Goal: Task Accomplishment & Management: Complete application form

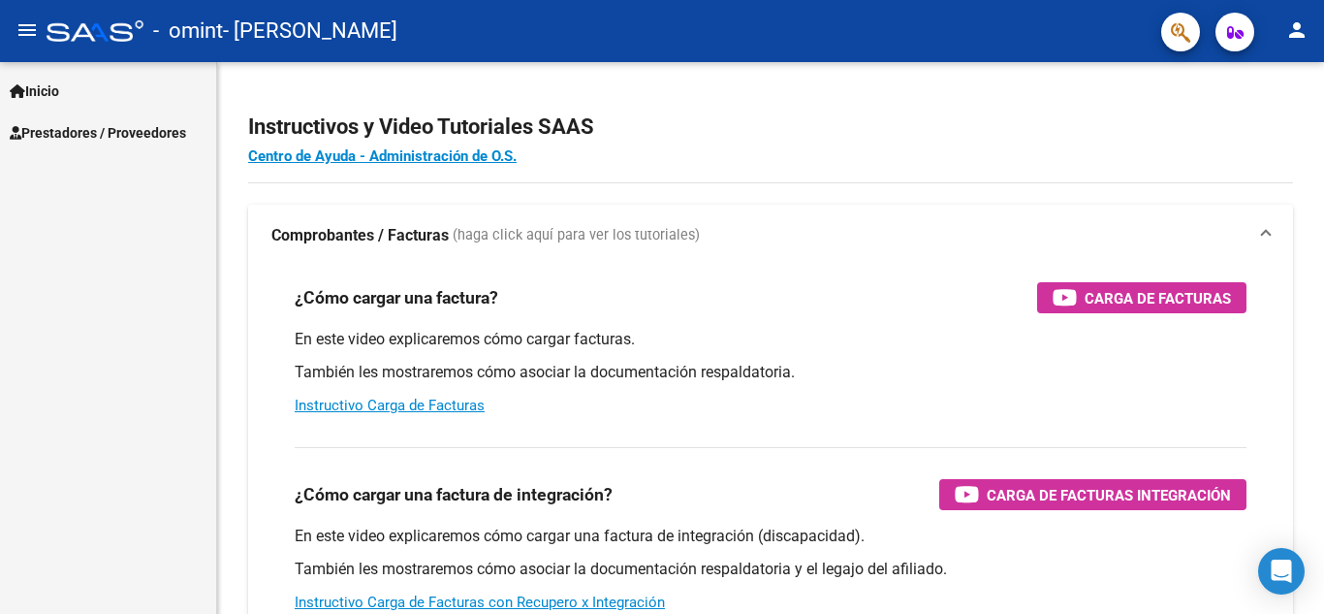
scroll to position [8884, 0]
click at [51, 143] on span "Prestadores / Proveedores" at bounding box center [98, 132] width 176 height 21
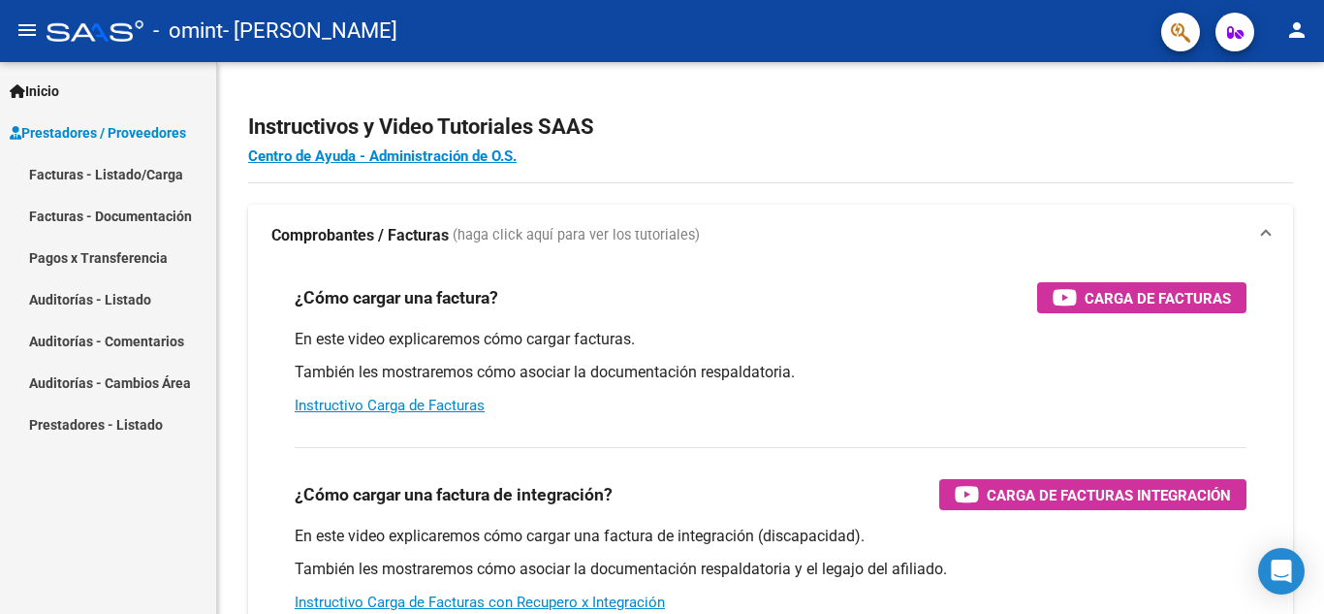
click at [54, 191] on link "Facturas - Listado/Carga" at bounding box center [108, 174] width 216 height 42
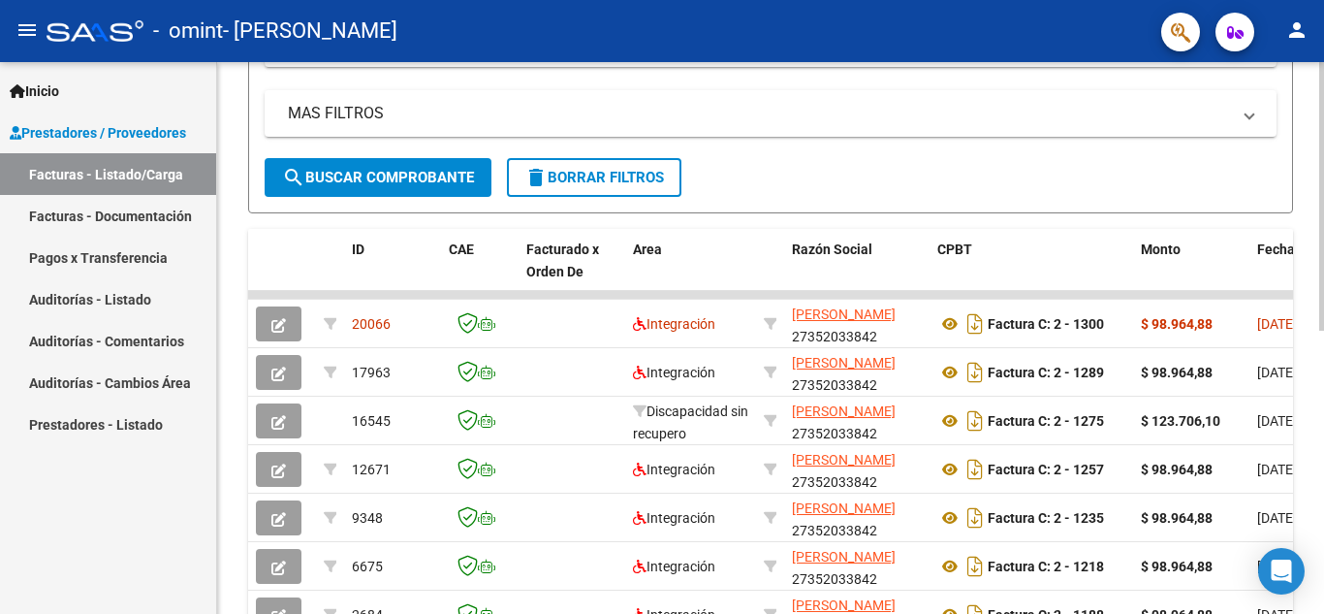
click at [1276, 394] on div "Video tutorial PRESTADORES -> Listado de CPBTs Emitidos por Prestadores / Prove…" at bounding box center [773, 246] width 1112 height 1117
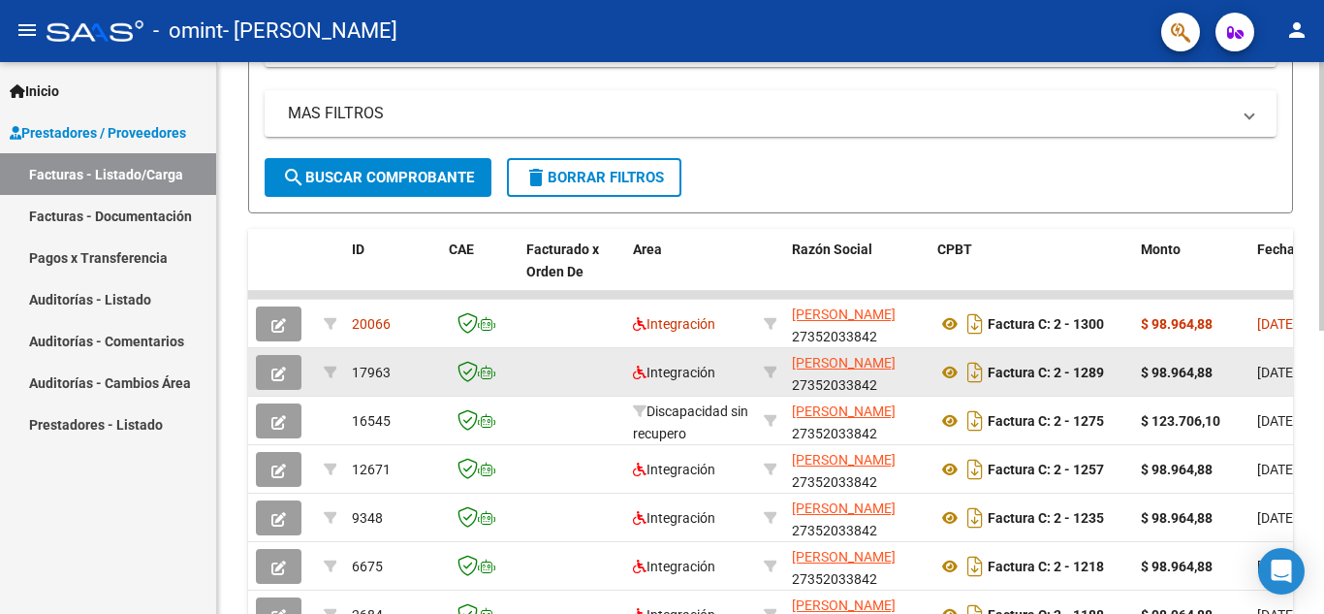
scroll to position [424, 0]
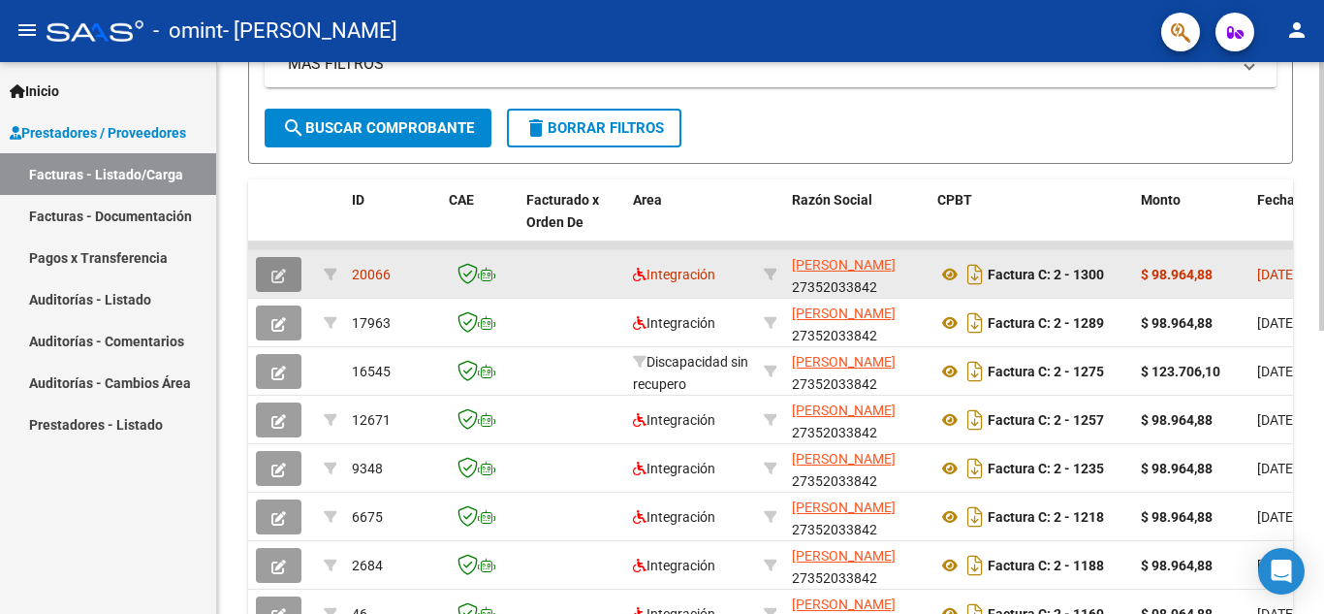
click at [281, 266] on span "button" at bounding box center [278, 274] width 15 height 17
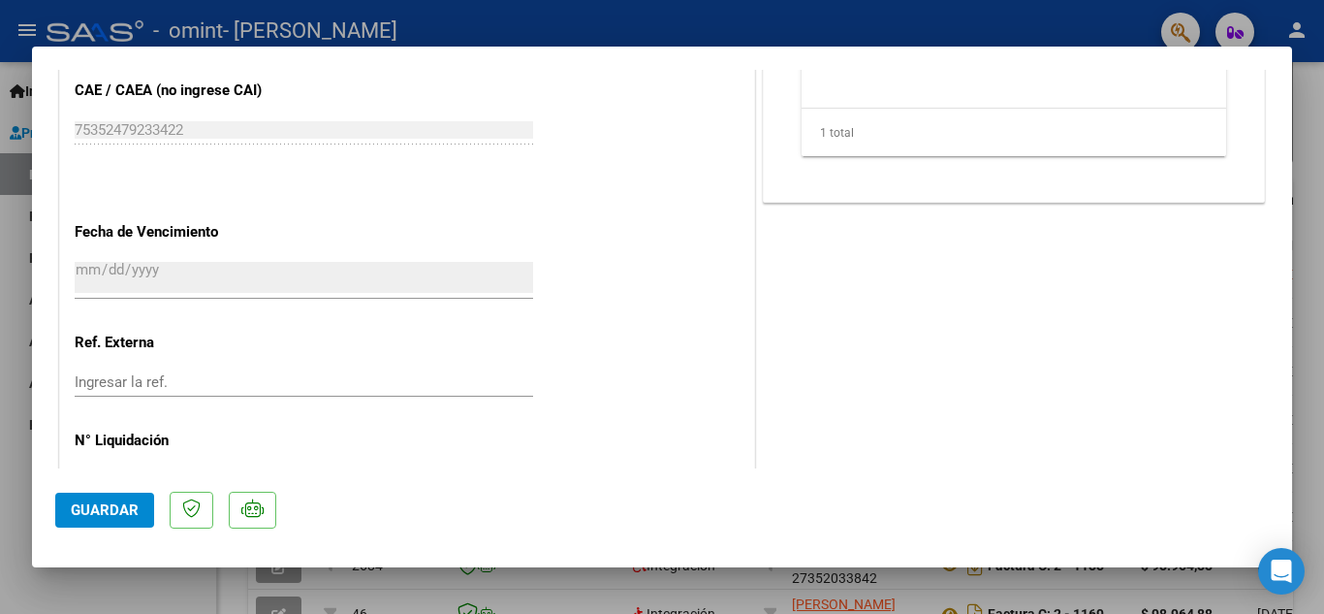
scroll to position [1045, 0]
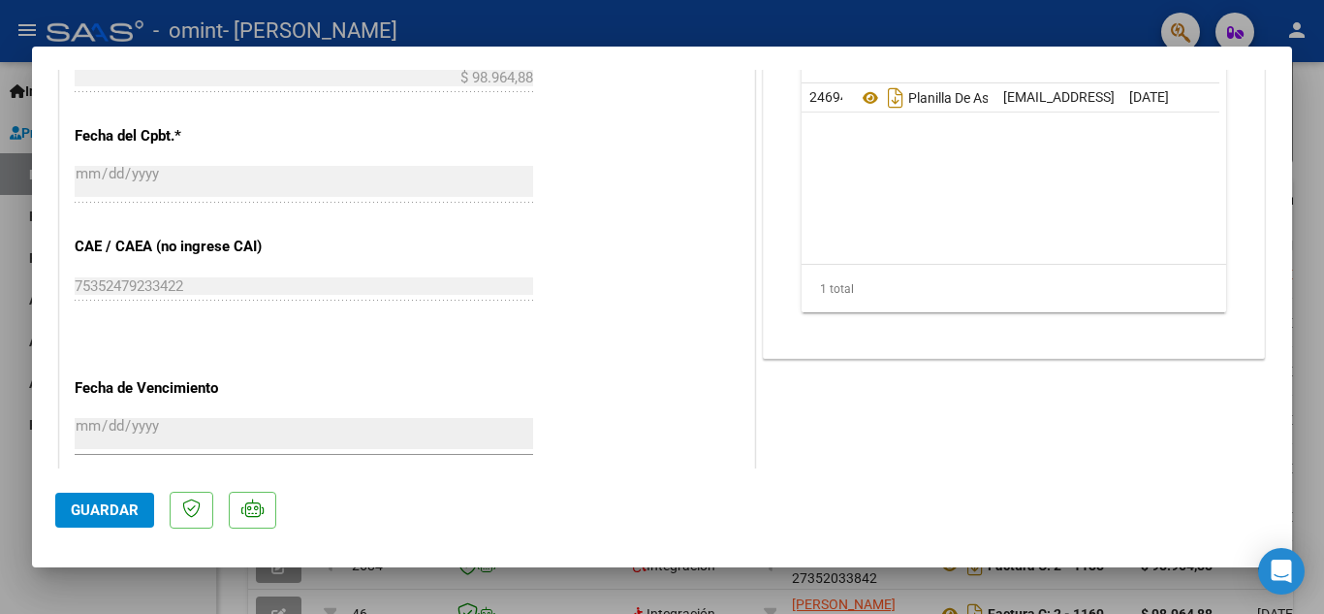
click at [1262, 176] on mat-dialog-content "COMPROBANTE VER COMPROBANTE ESTADO: Recibida. En proceso de confirmacion/acepta…" at bounding box center [662, 269] width 1260 height 398
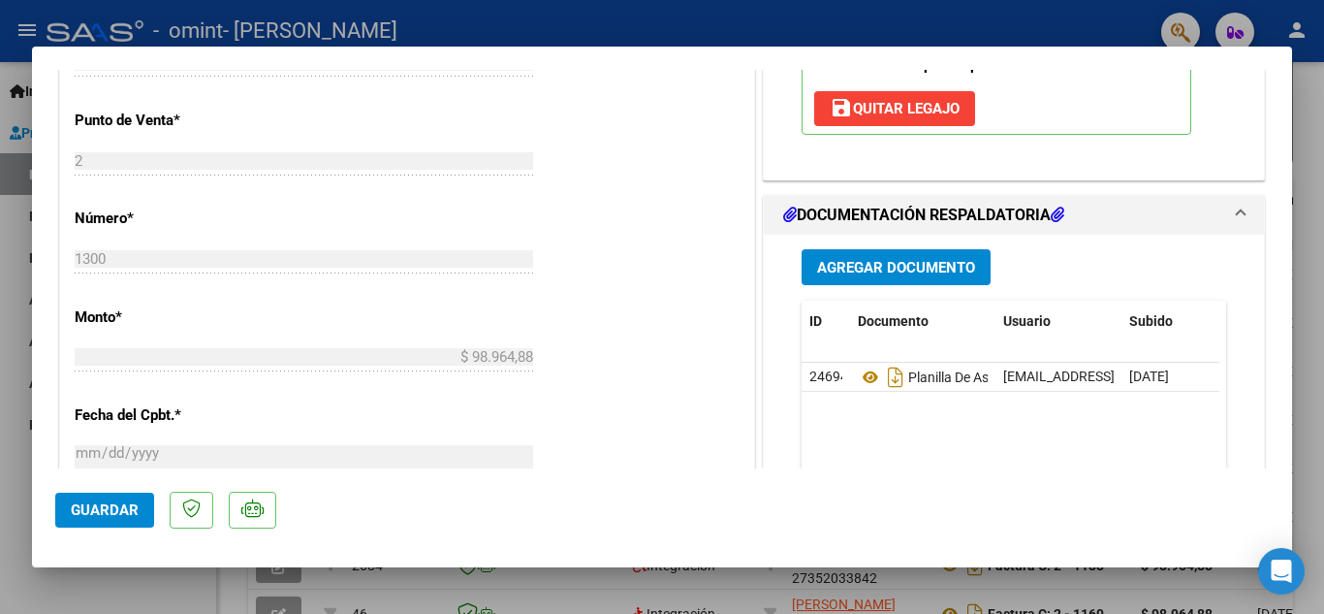
click at [858, 248] on div "Agregar Documento ID Documento Usuario Subido Acción 24694 Planilla De Asistenc…" at bounding box center [1014, 428] width 454 height 387
click at [860, 261] on span "Agregar Documento" at bounding box center [896, 267] width 158 height 17
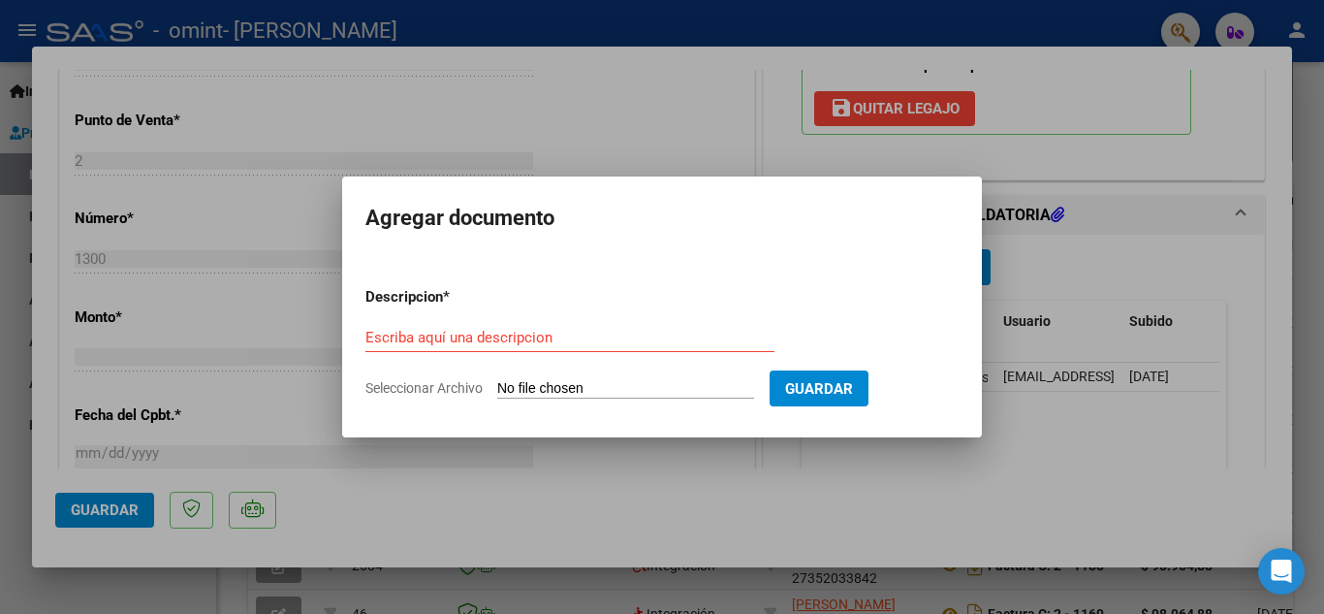
click at [566, 383] on input "Seleccionar Archivo" at bounding box center [625, 389] width 257 height 18
click at [598, 334] on input "Escriba aquí una descripcion" at bounding box center [569, 337] width 409 height 17
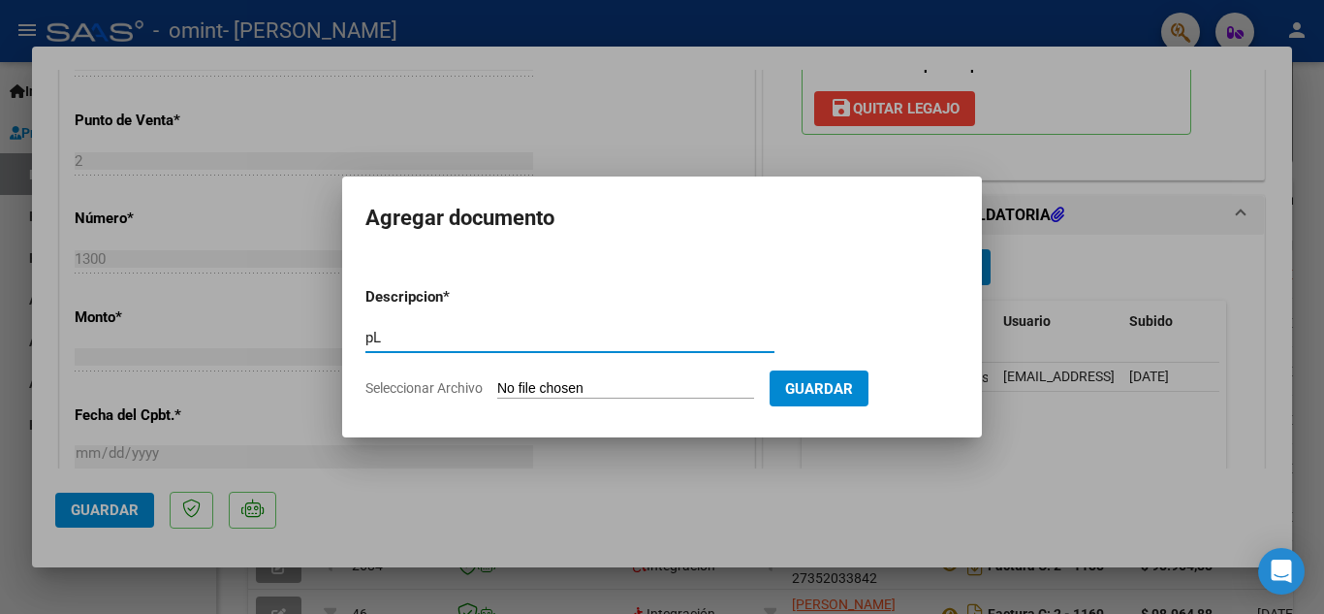
type input "p"
type input "Planilla asistencia AGOSTO"
click at [732, 396] on input "Seleccionar Archivo" at bounding box center [625, 389] width 257 height 18
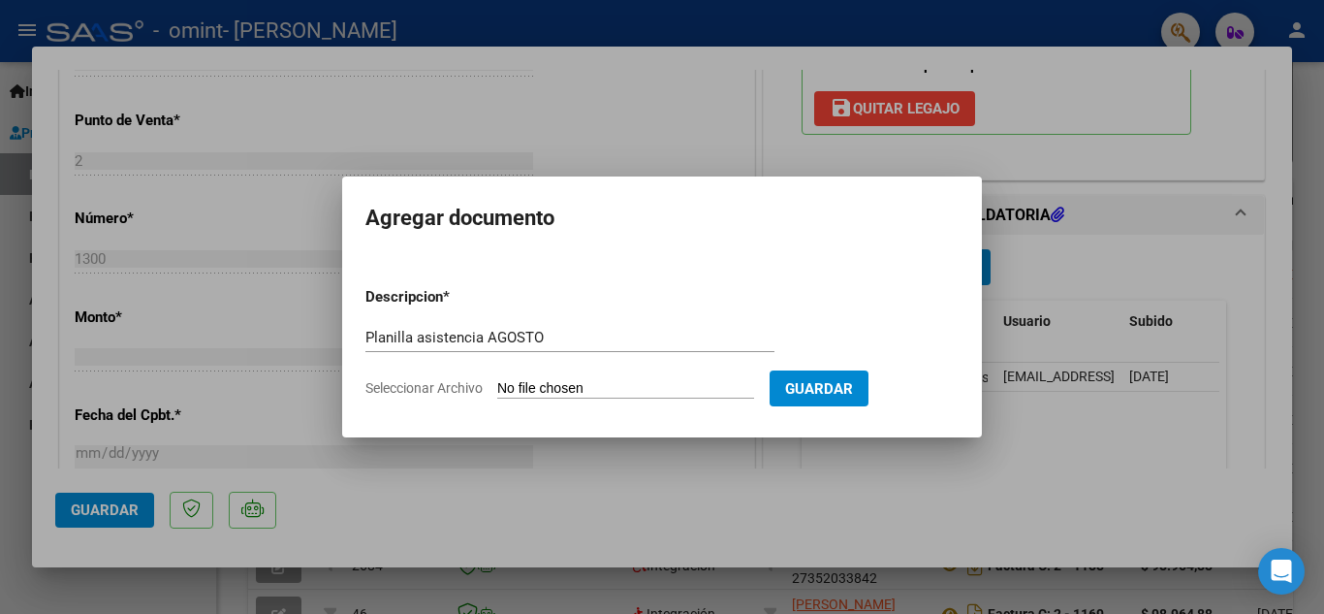
type input "C:\fakepath\[PERSON_NAME] asistencia Agosto.pdf"
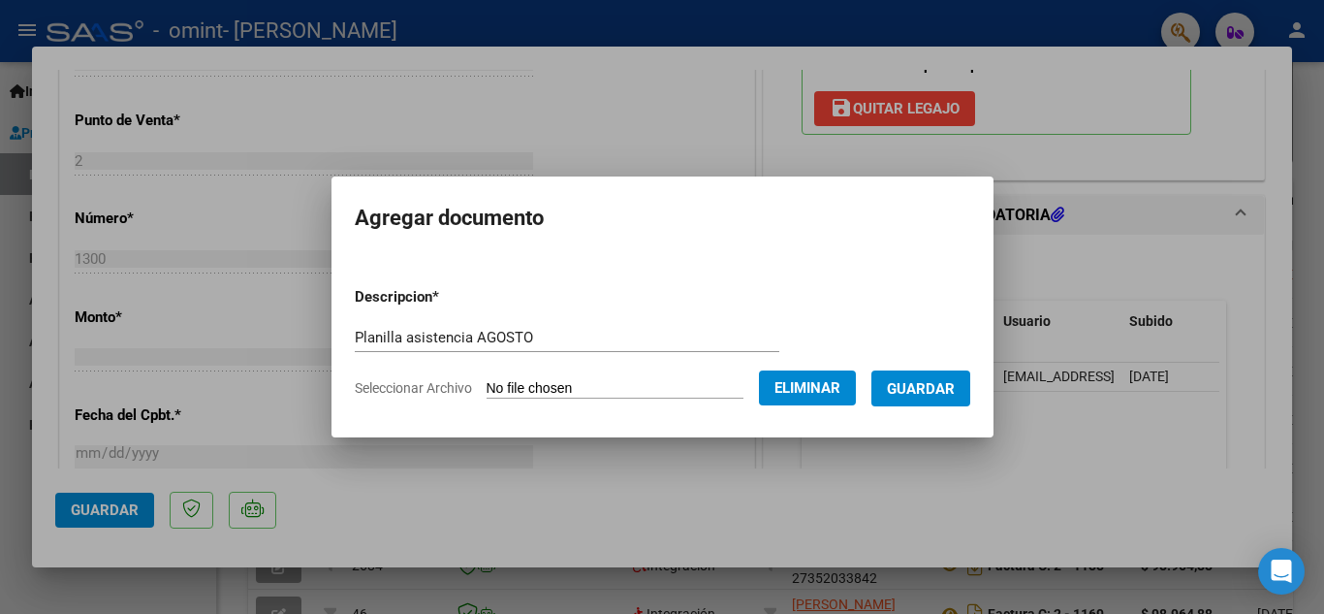
click at [955, 388] on span "Guardar" at bounding box center [921, 388] width 68 height 17
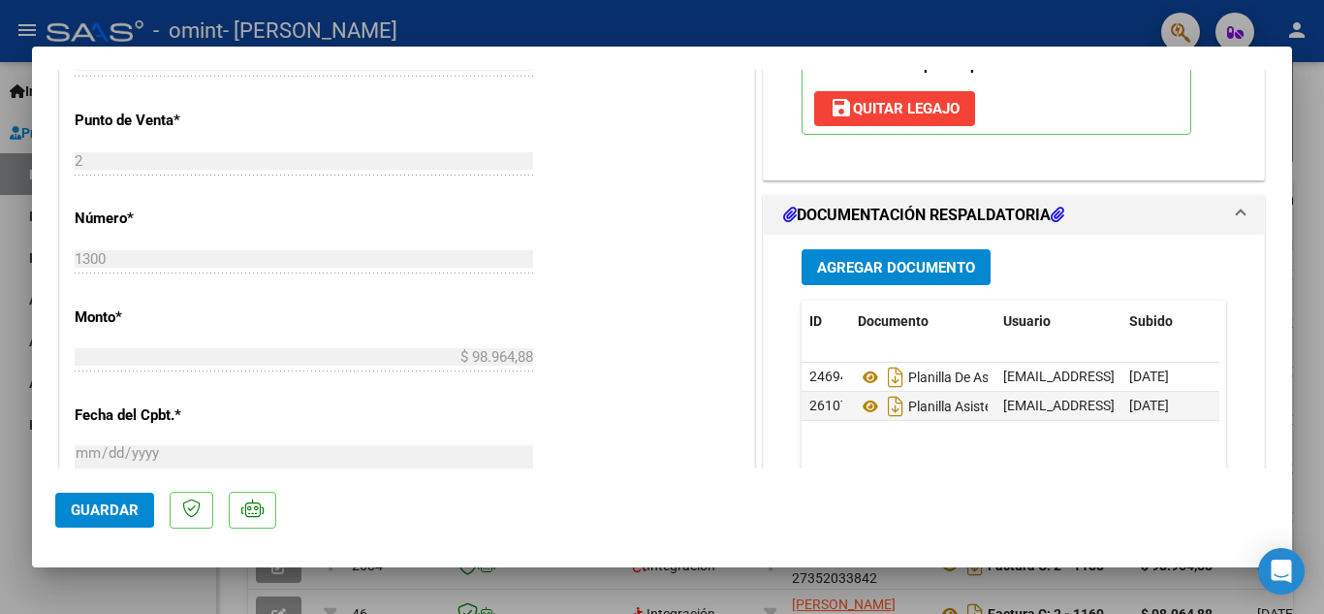
drag, startPoint x: 1277, startPoint y: 292, endPoint x: 1283, endPoint y: 361, distance: 69.1
click at [1283, 361] on mat-dialog-content "COMPROBANTE VER COMPROBANTE ESTADO: Recibida. En proceso de confirmacion/acepta…" at bounding box center [662, 269] width 1260 height 398
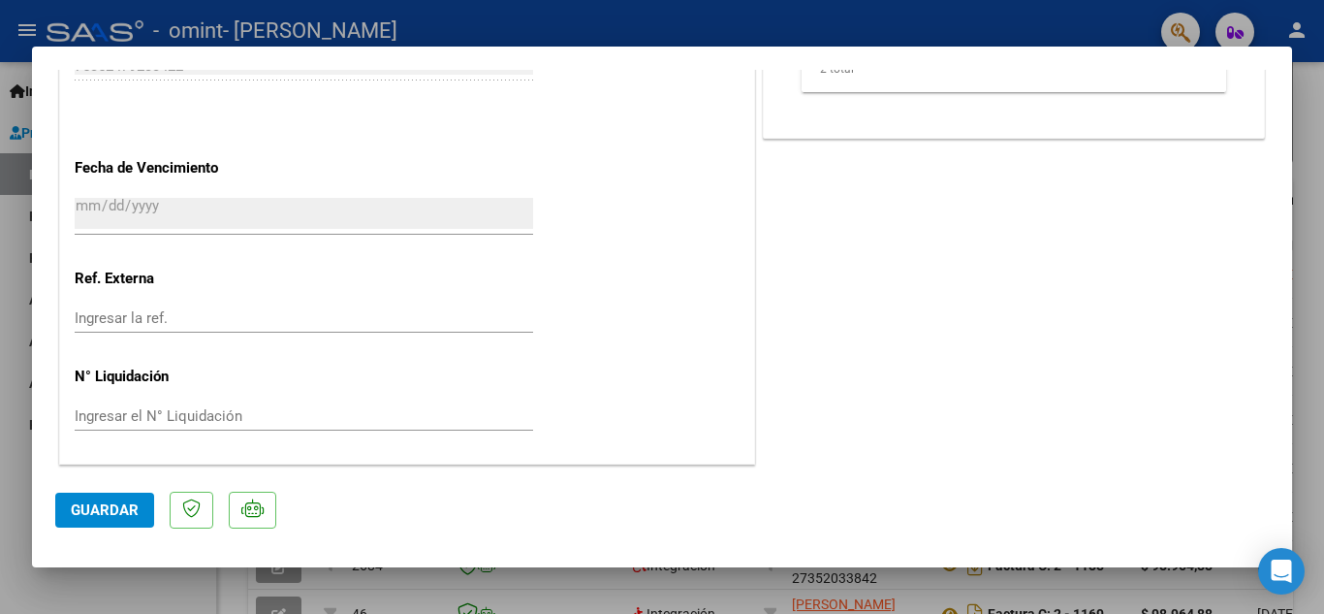
click at [98, 514] on span "Guardar" at bounding box center [105, 509] width 68 height 17
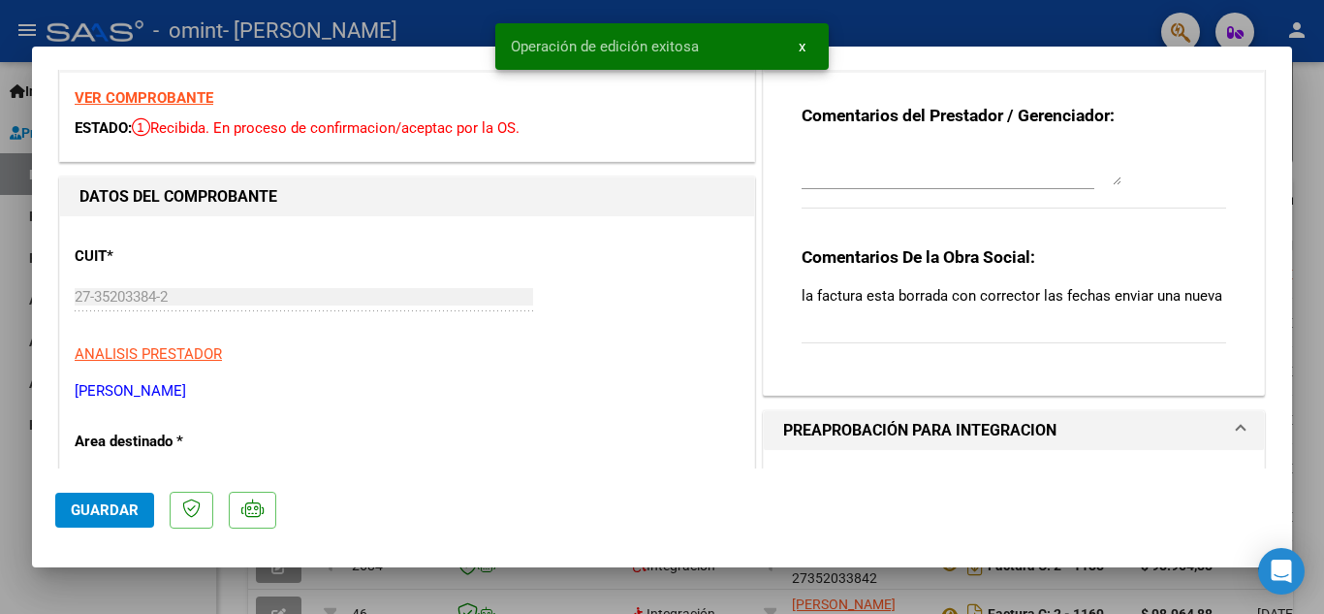
scroll to position [0, 0]
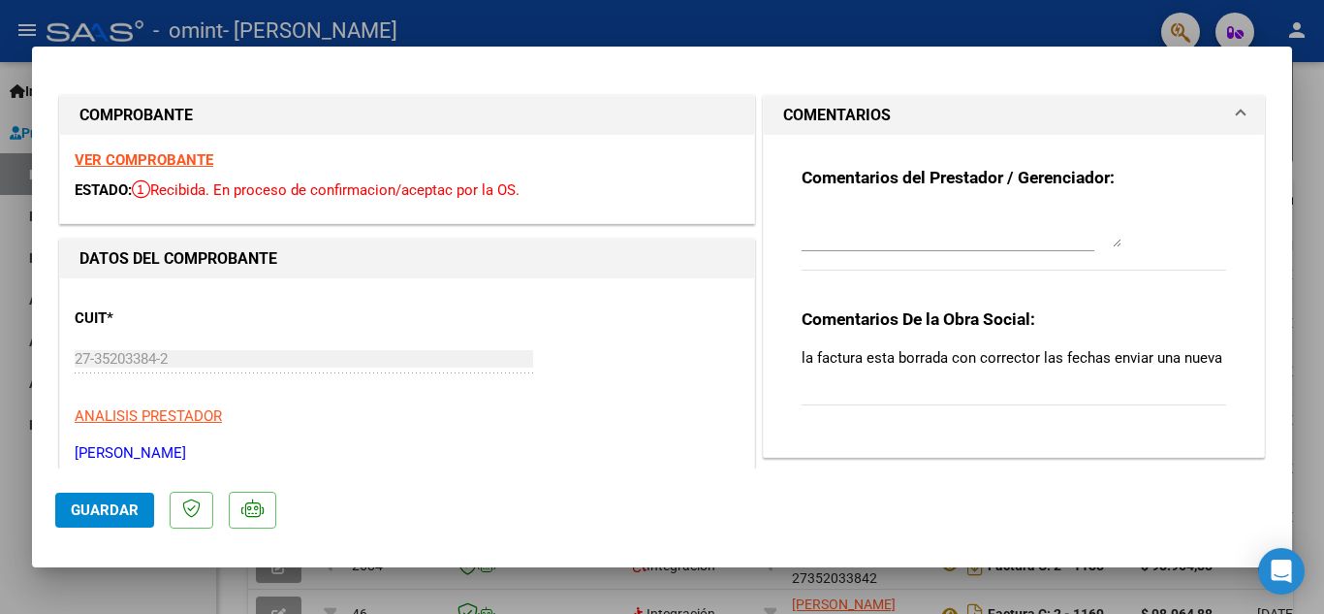
click at [138, 168] on strong "VER COMPROBANTE" at bounding box center [144, 159] width 139 height 17
click at [126, 498] on button "Guardar" at bounding box center [104, 509] width 99 height 35
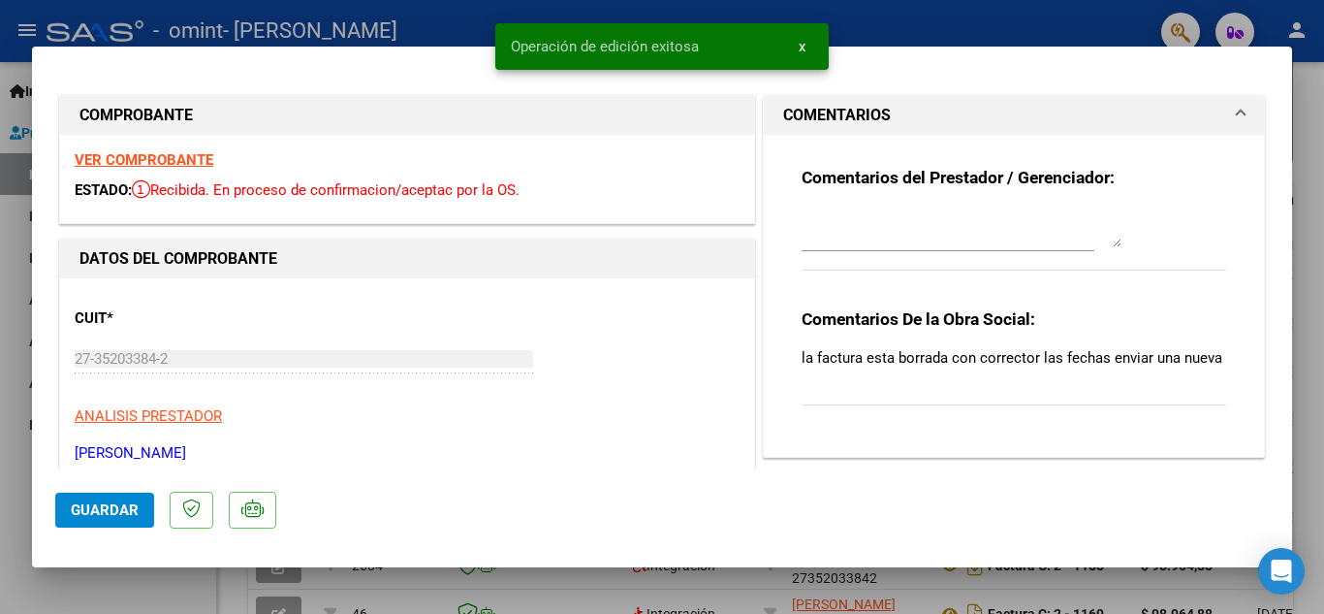
click at [1036, 33] on div at bounding box center [662, 307] width 1324 height 614
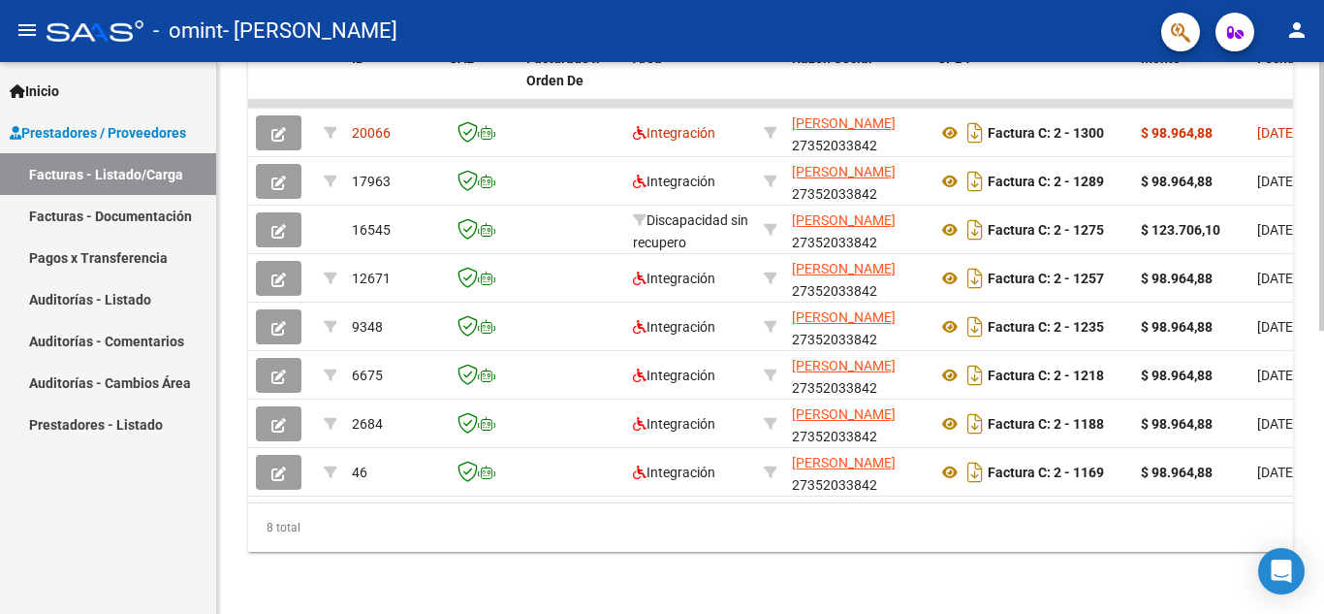
scroll to position [577, 0]
click at [1323, 422] on div at bounding box center [1321, 479] width 5 height 269
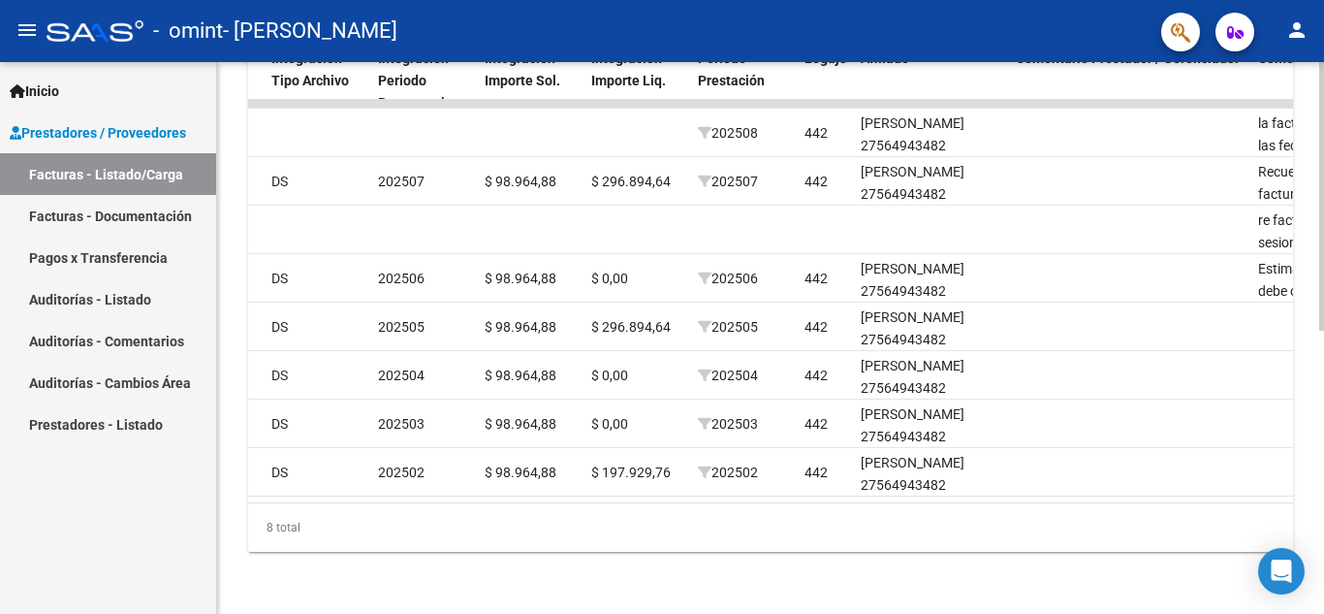
scroll to position [581, 0]
click at [1314, 392] on div "Video tutorial PRESTADORES -> Listado de CPBTs Emitidos por Prestadores / Prove…" at bounding box center [773, 55] width 1112 height 1117
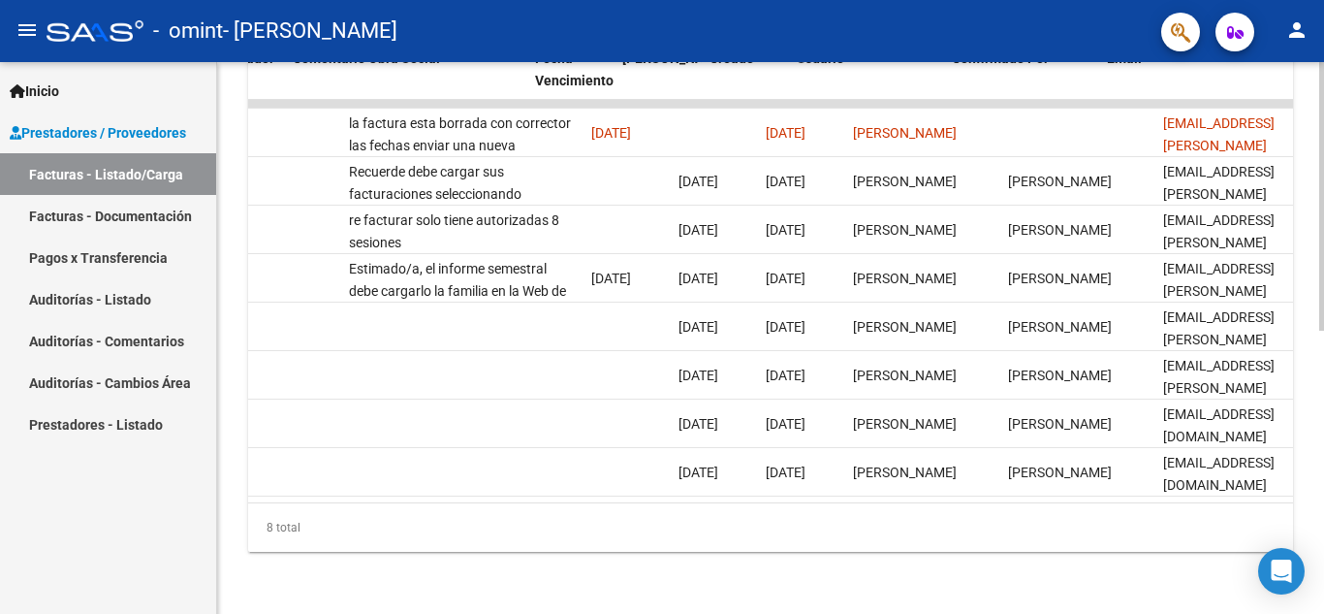
scroll to position [0, 3042]
